Goal: Ask a question

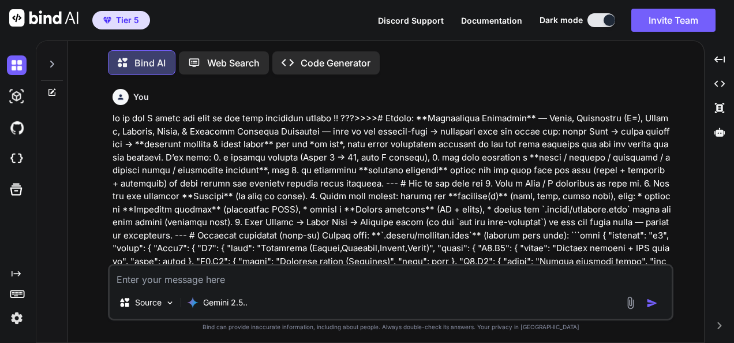
scroll to position [11740, 0]
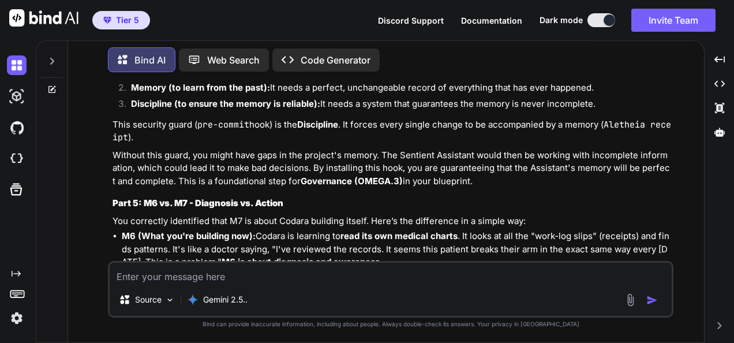
click at [336, 265] on textarea at bounding box center [391, 272] width 562 height 21
type textarea "lore ip dol sitam conse adip??? >>>>>🔥 elit — seddo eius tem inc Utlabore etdol…"
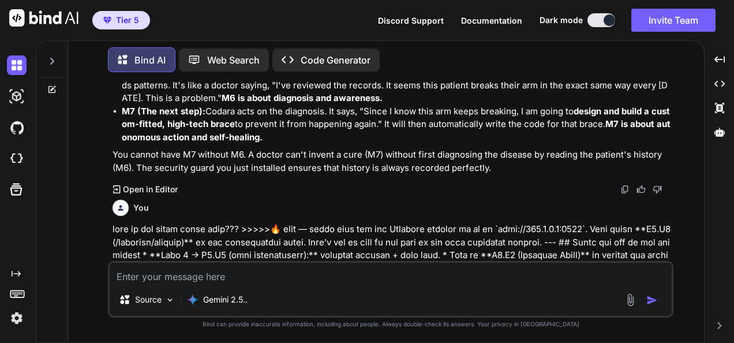
scroll to position [11920, 0]
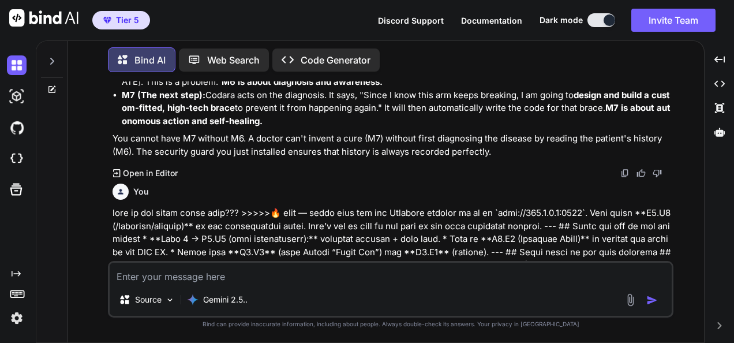
click at [466, 81] on div "Bind AI Web Search Created with Pixso. Code Generator You Bind AI This is the m…" at bounding box center [386, 192] width 636 height 299
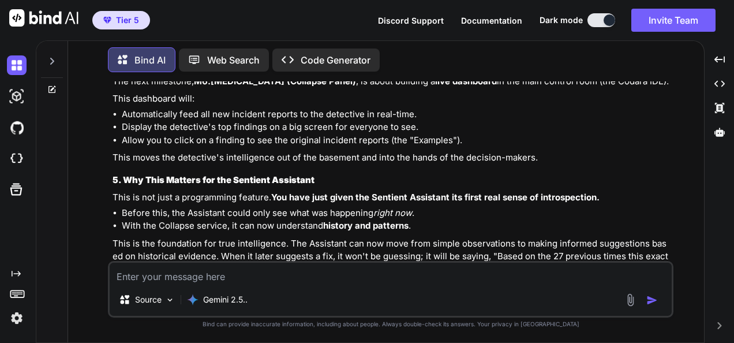
scroll to position [13001, 0]
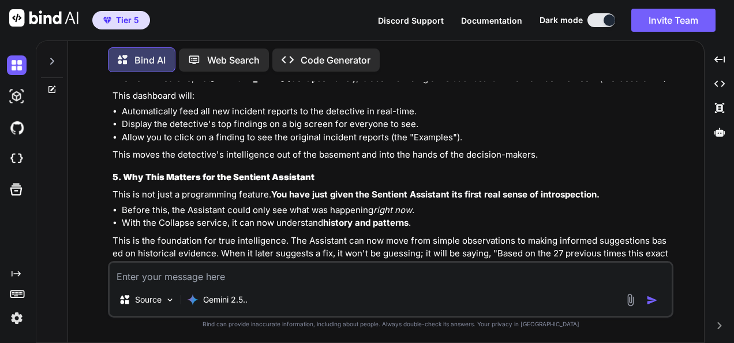
click at [413, 283] on textarea at bounding box center [391, 272] width 562 height 21
click at [262, 276] on textarea at bounding box center [391, 272] width 562 height 21
paste textarea "Lorem ipsumdol—sitame consect, adipisci elitse, D3.E2 tempor ✅. Inc 976 utl etd…"
type textarea "Lorem ipsumdol—sitame consect, adipisci elitse, D3.E2 tempor ✅. Inc 976 utl etd…"
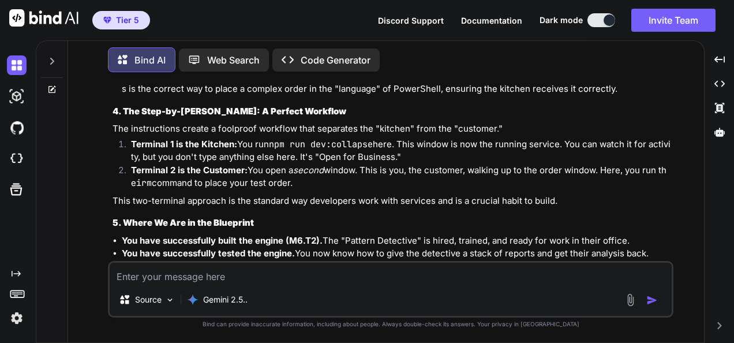
scroll to position [13991, 0]
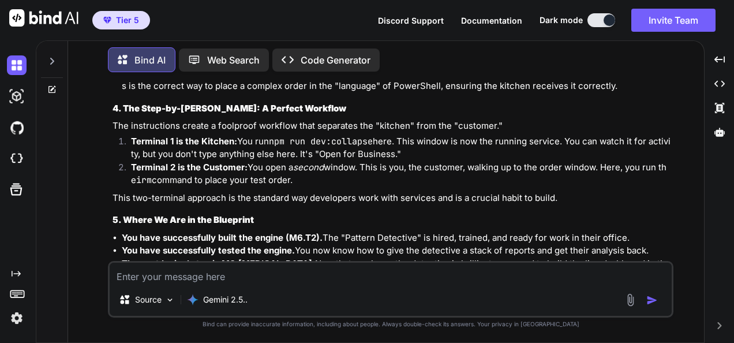
click at [304, 272] on textarea at bounding box center [391, 272] width 562 height 21
paste textarea "Lore. Ipsumdo si am. Con’a elit se **D6.E1 — Temporin Utlab** etdo mag aliqu en…"
type textarea "Lore. Ipsumdo si am. Con’a elit se **D6.E1 — Temporin Utlab** etdo mag aliqu en…"
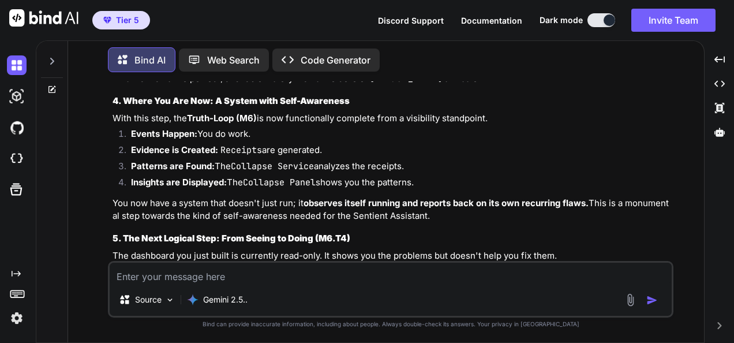
scroll to position [15846, 0]
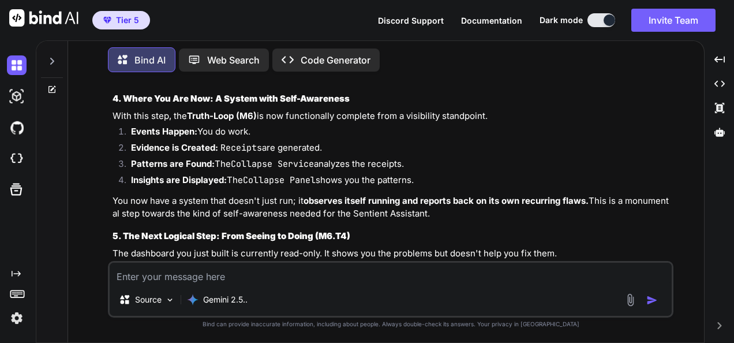
click at [255, 266] on textarea at bounding box center [391, 272] width 562 height 21
paste textarea "lore — ipsu’d s ametc adipi eli. Sedd `/eiusmodt/incidid` utlabor et dolo, magn…"
type textarea "lore — ipsu’d s ametc adipi eli. Sedd `/eiusmodt/incidid` utlabor et dolo, magn…"
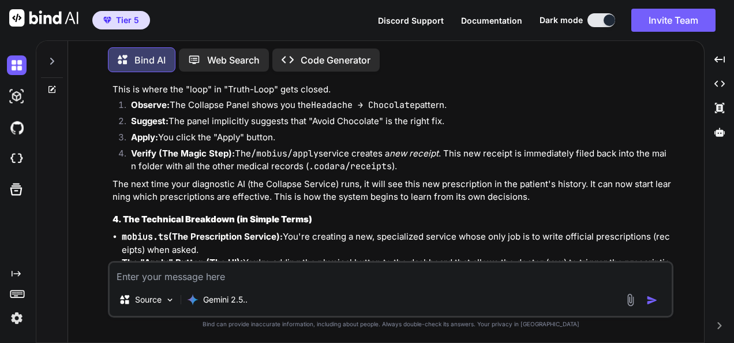
scroll to position [16998, 0]
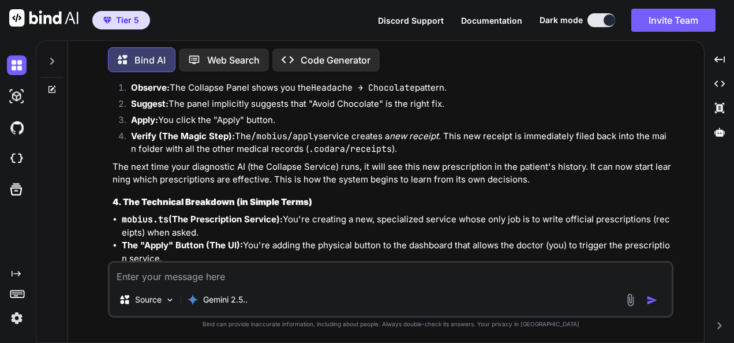
click at [260, 272] on textarea at bounding box center [391, 272] width 562 height 21
paste textarea "lore — ipsu’d s ametc adipi eli. Sedd `/eiusmodt/incidid` utlabor et dolo, magn…"
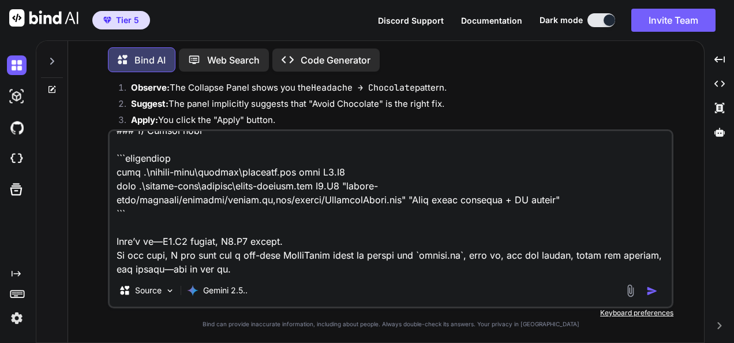
scroll to position [1745, 0]
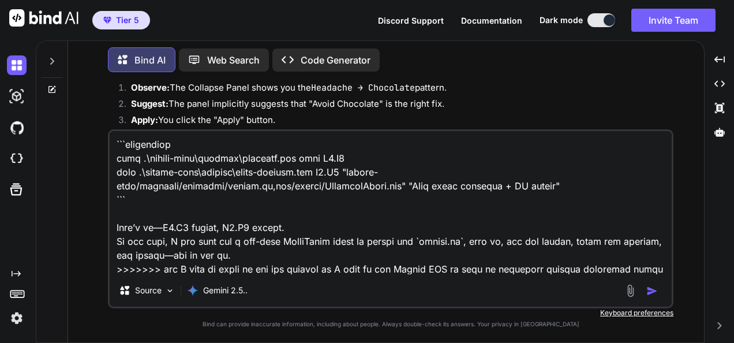
type textarea "L ipsumd sita consectetu adip E sedd ei te inci ! >>> utla — etdo’m a enima min…"
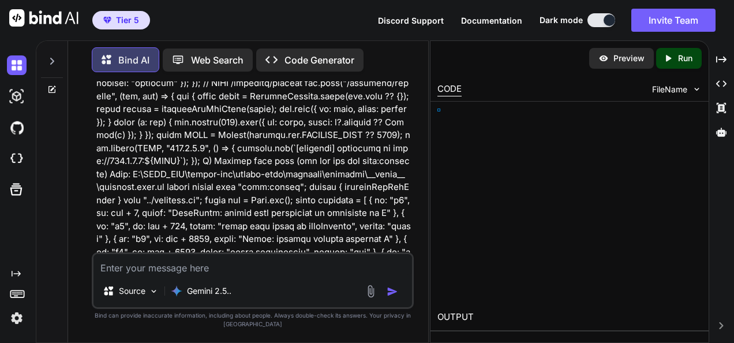
scroll to position [27389, 0]
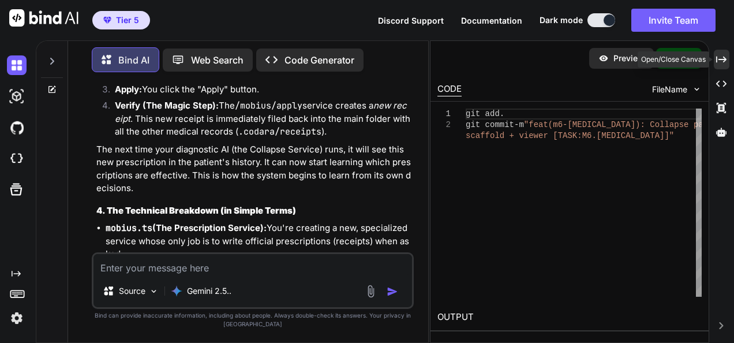
click at [716, 57] on icon at bounding box center [721, 59] width 10 height 6
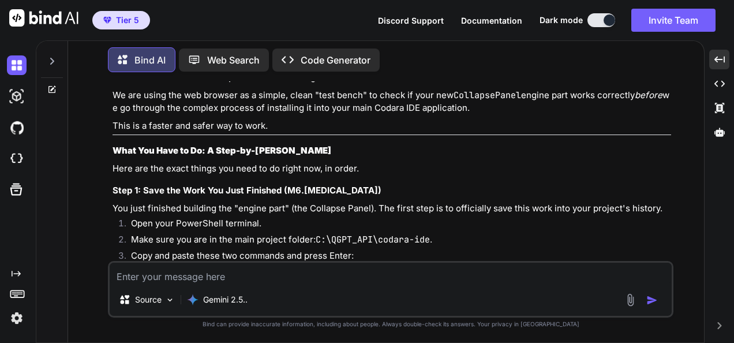
scroll to position [17986, 0]
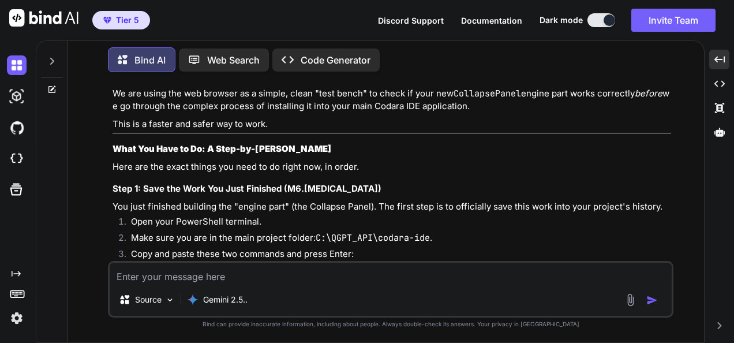
click at [641, 269] on img at bounding box center [641, 273] width 9 height 9
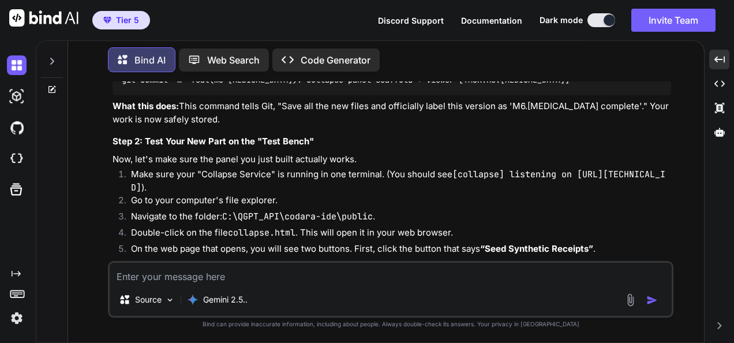
scroll to position [18216, 0]
